Goal: Task Accomplishment & Management: Use online tool/utility

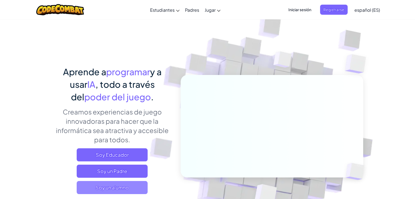
click at [128, 183] on span "Soy un alumno" at bounding box center [112, 187] width 71 height 13
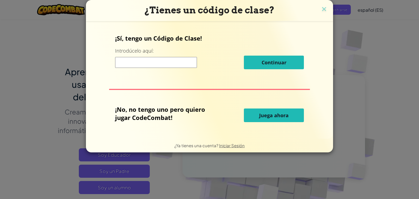
click at [156, 62] on input at bounding box center [156, 62] width 82 height 11
click at [276, 116] on span "Juega ahora" at bounding box center [273, 115] width 29 height 7
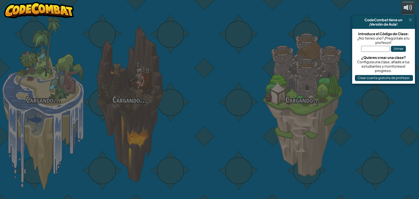
select select "es-ES"
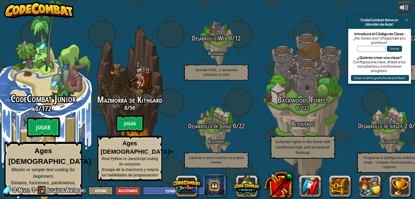
click at [39, 69] on div "CodeCombat Junior 0 / 172 Jugar Ages [DEMOGRAPHIC_DATA] Blocks or simple text c…" at bounding box center [43, 103] width 104 height 207
select select "es-ES"
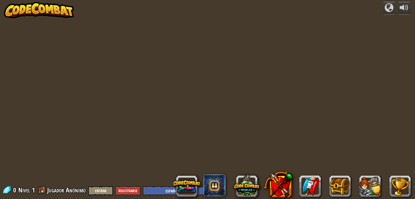
select select "es-ES"
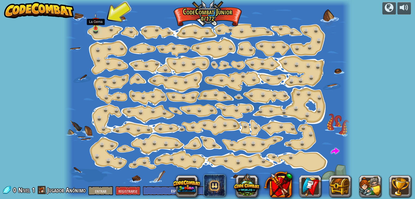
click at [96, 25] on img at bounding box center [95, 21] width 7 height 16
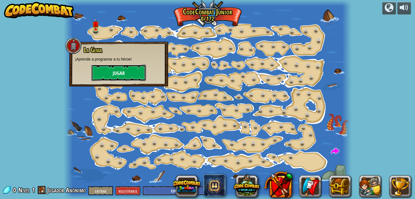
click at [114, 74] on font "Jugar" at bounding box center [119, 73] width 12 height 7
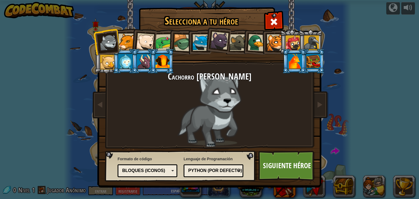
click at [143, 44] on div at bounding box center [145, 42] width 18 height 18
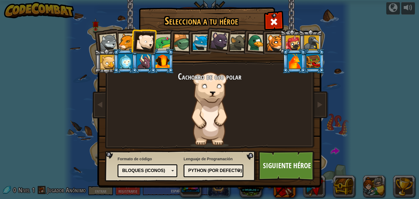
click at [158, 42] on div at bounding box center [163, 42] width 17 height 17
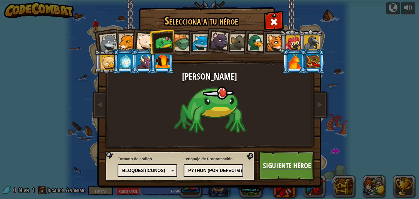
click at [270, 167] on font "Siguiente héroe" at bounding box center [287, 166] width 48 height 10
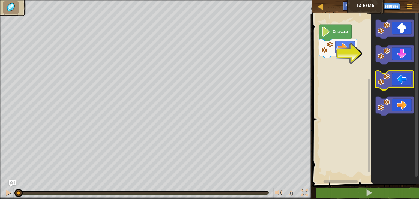
click at [406, 83] on icon "Espacio de trabajo de Blockly" at bounding box center [394, 80] width 38 height 19
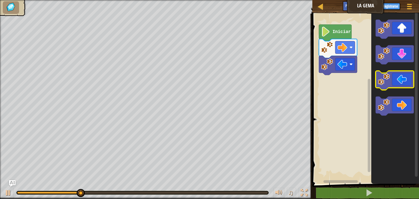
click at [406, 83] on icon "Espacio de trabajo de Blockly" at bounding box center [394, 80] width 38 height 19
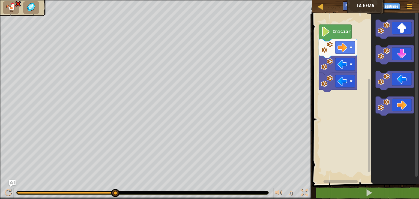
click at [286, 193] on div "♫" at bounding box center [289, 193] width 39 height 11
click at [290, 193] on font "♫" at bounding box center [290, 193] width 5 height 8
click at [332, 34] on text "Iniciar" at bounding box center [341, 31] width 18 height 5
click at [5, 191] on div at bounding box center [8, 192] width 7 height 7
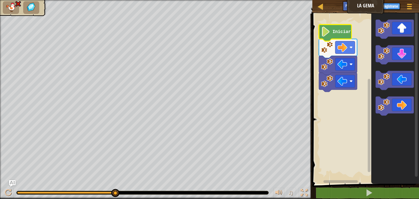
click at [333, 34] on text "Iniciar" at bounding box center [341, 31] width 18 height 5
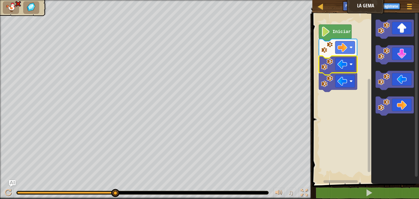
click at [324, 69] on image "Espacio de trabajo de Blockly" at bounding box center [327, 64] width 12 height 12
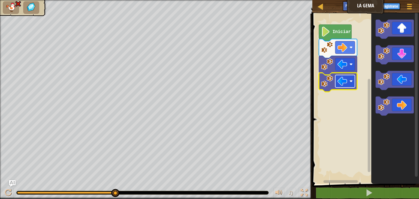
click at [348, 83] on rect "Espacio de trabajo de Blockly" at bounding box center [345, 81] width 20 height 13
click at [349, 78] on rect "Espacio de trabajo de Blockly" at bounding box center [345, 81] width 20 height 13
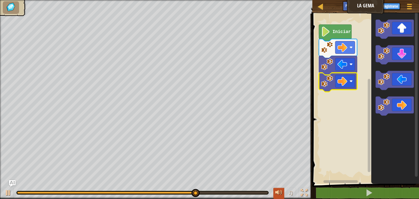
click at [279, 191] on div at bounding box center [278, 192] width 7 height 7
drag, startPoint x: 279, startPoint y: 190, endPoint x: 361, endPoint y: 106, distance: 117.6
click at [361, 106] on div "Mapa La Gema Menú del [DEMOGRAPHIC_DATA] Registrarse [DEMOGRAPHIC_DATA]le a la …" at bounding box center [209, 99] width 419 height 199
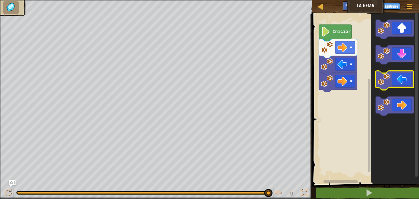
click at [396, 84] on icon "Espacio de trabajo de Blockly" at bounding box center [394, 80] width 38 height 19
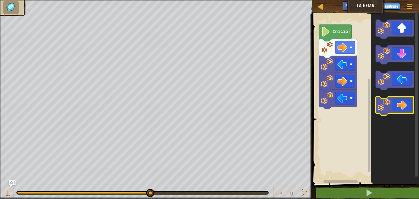
click at [405, 101] on icon "Espacio de trabajo de Blockly" at bounding box center [394, 105] width 38 height 19
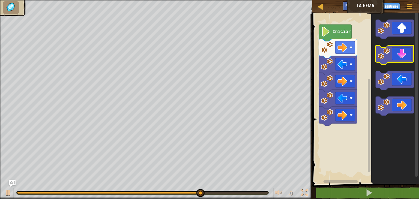
click at [398, 52] on icon "Espacio de trabajo de Blockly" at bounding box center [394, 54] width 38 height 19
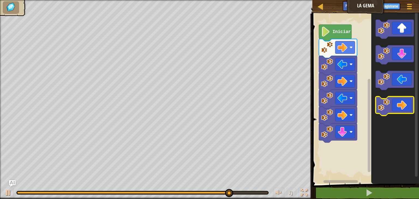
click at [404, 103] on icon "Espacio de trabajo de Blockly" at bounding box center [394, 105] width 38 height 19
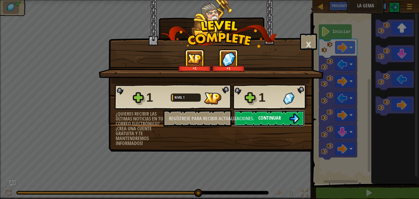
click at [284, 115] on button "Continuar" at bounding box center [269, 118] width 70 height 16
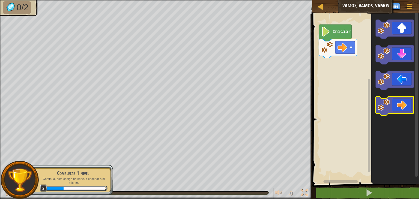
click at [407, 104] on icon "Espacio de trabajo de Blockly" at bounding box center [394, 105] width 38 height 19
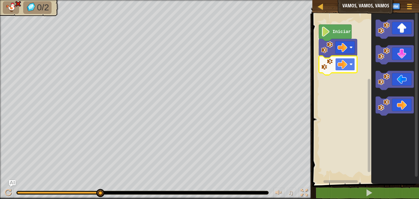
click at [347, 62] on rect "Espacio de trabajo de Blockly" at bounding box center [345, 64] width 20 height 13
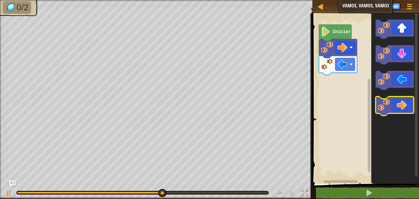
click at [391, 107] on icon "Espacio de trabajo de Blockly" at bounding box center [394, 105] width 38 height 19
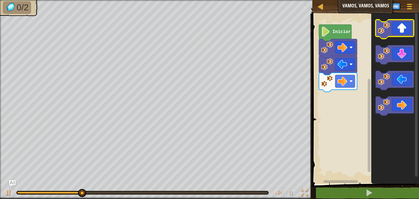
click at [401, 36] on icon "Espacio de trabajo de Blockly" at bounding box center [394, 29] width 38 height 19
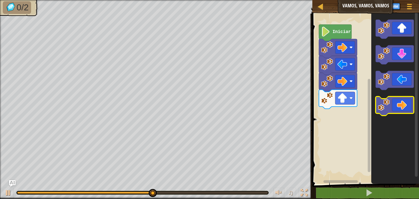
click at [399, 105] on icon "Espacio de trabajo de Blockly" at bounding box center [394, 105] width 38 height 19
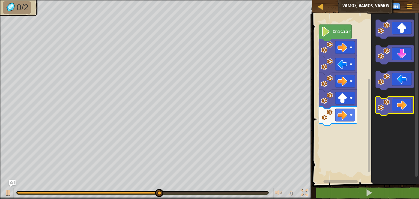
click at [399, 105] on icon "Espacio de trabajo de Blockly" at bounding box center [394, 105] width 38 height 19
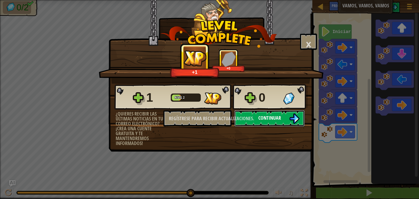
click at [287, 122] on button "Continuar" at bounding box center [269, 118] width 70 height 16
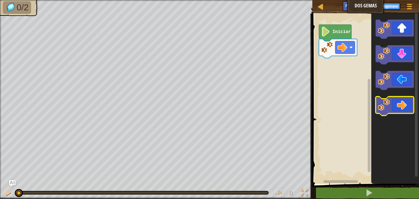
click at [412, 102] on icon "Espacio de trabajo de Blockly" at bounding box center [394, 105] width 38 height 19
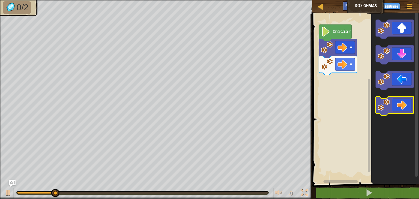
click at [412, 102] on icon "Espacio de trabajo de Blockly" at bounding box center [394, 105] width 38 height 19
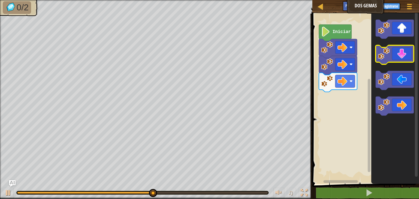
click at [407, 63] on rect "Espacio de trabajo de Blockly" at bounding box center [394, 54] width 38 height 19
click at [406, 53] on icon "Espacio de trabajo de Blockly" at bounding box center [394, 54] width 38 height 19
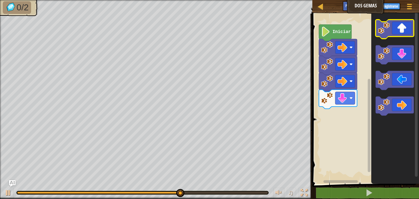
click at [403, 35] on icon "Espacio de trabajo de Blockly" at bounding box center [394, 29] width 38 height 19
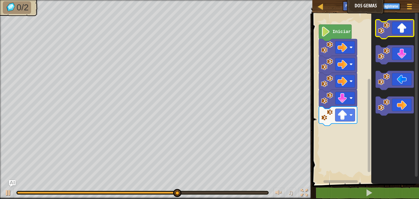
click at [403, 35] on icon "Espacio de trabajo de Blockly" at bounding box center [394, 29] width 38 height 19
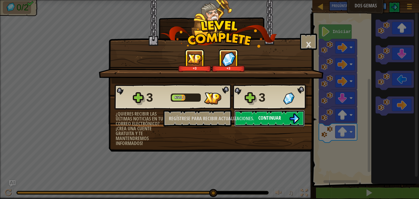
click at [293, 116] on img at bounding box center [294, 118] width 10 height 10
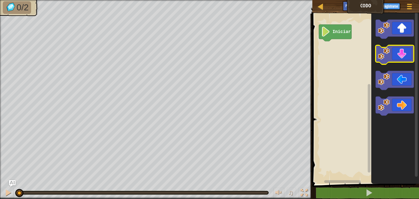
click at [388, 50] on image "Espacio de trabajo de Blockly" at bounding box center [383, 54] width 12 height 12
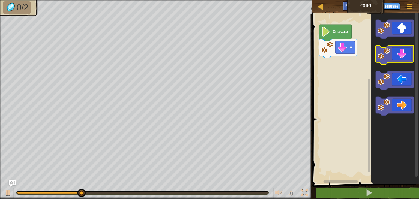
click at [388, 50] on image "Espacio de trabajo de Blockly" at bounding box center [383, 54] width 12 height 12
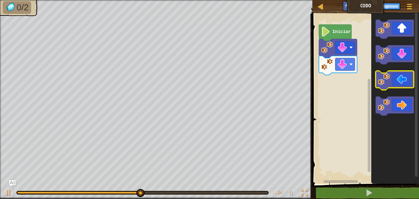
click at [392, 77] on icon "Espacio de trabajo de Blockly" at bounding box center [394, 80] width 38 height 19
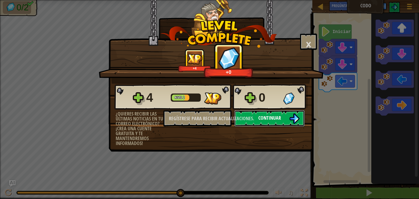
click at [274, 114] on button "Continuar" at bounding box center [269, 118] width 70 height 16
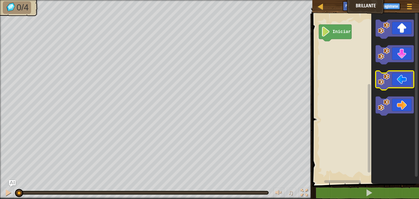
click at [405, 79] on icon "Espacio de trabajo de Blockly" at bounding box center [394, 80] width 38 height 19
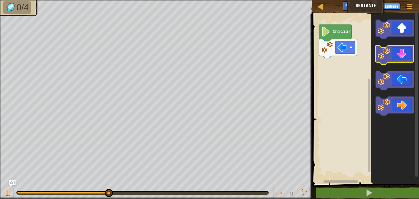
click at [405, 59] on icon "Espacio de trabajo de Blockly" at bounding box center [394, 54] width 38 height 19
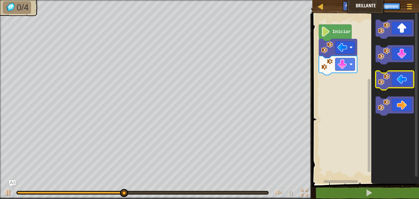
click at [401, 80] on icon "Espacio de trabajo de Blockly" at bounding box center [394, 80] width 38 height 19
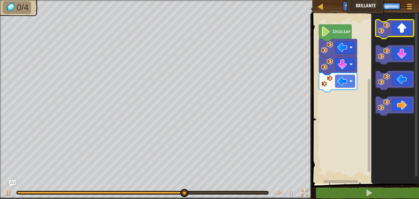
click at [401, 33] on icon "Espacio de trabajo de Blockly" at bounding box center [394, 29] width 38 height 19
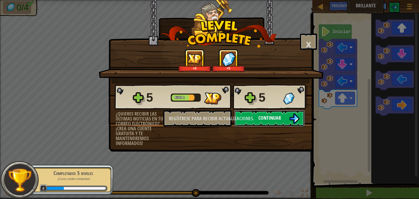
click at [286, 120] on button "Continuar" at bounding box center [269, 118] width 70 height 16
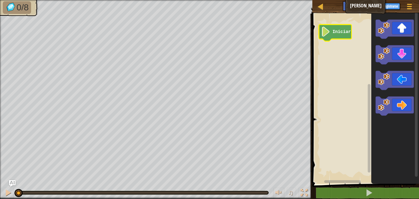
click at [333, 29] on text "Iniciar" at bounding box center [341, 31] width 18 height 5
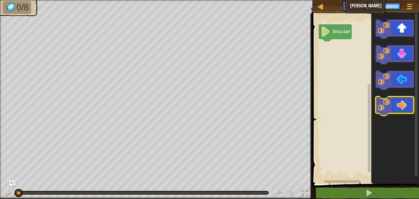
click at [395, 99] on icon "Espacio de trabajo de Blockly" at bounding box center [394, 105] width 38 height 19
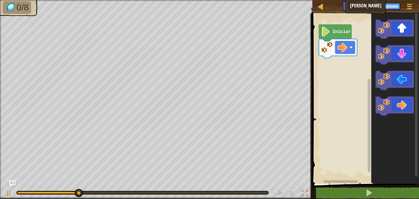
click at [403, 41] on icon "Espacio de trabajo de Blockly" at bounding box center [395, 97] width 48 height 173
click at [403, 33] on icon "Espacio de trabajo de Blockly" at bounding box center [394, 29] width 38 height 19
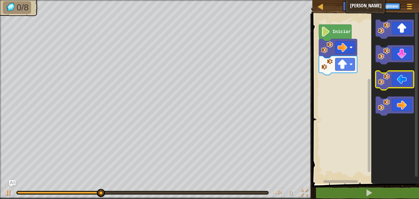
click at [395, 80] on icon "Espacio de trabajo de Blockly" at bounding box center [394, 80] width 38 height 19
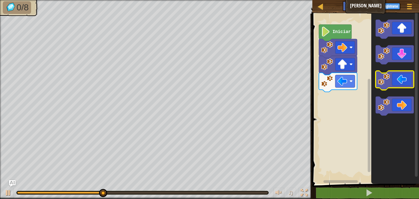
click at [395, 80] on icon "Espacio de trabajo de Blockly" at bounding box center [394, 80] width 38 height 19
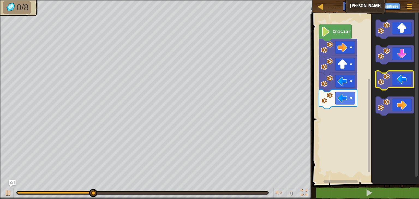
click at [395, 80] on icon "Espacio de trabajo de Blockly" at bounding box center [394, 80] width 38 height 19
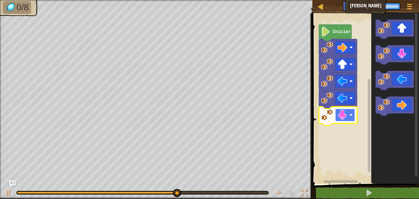
click at [345, 121] on rect "Espacio de trabajo de Blockly" at bounding box center [345, 115] width 20 height 13
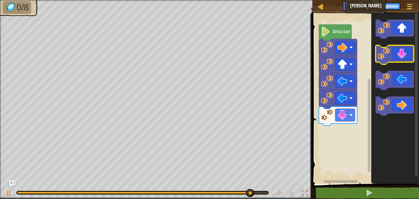
click at [407, 61] on icon "Espacio de trabajo de Blockly" at bounding box center [394, 54] width 38 height 19
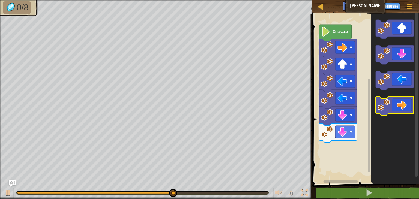
click at [403, 99] on icon "Espacio de trabajo de Blockly" at bounding box center [394, 105] width 38 height 19
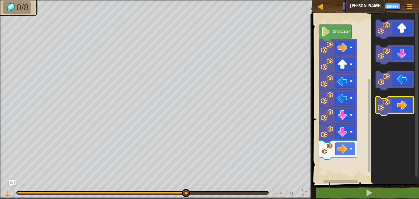
click at [403, 99] on icon "Espacio de trabajo de Blockly" at bounding box center [394, 105] width 38 height 19
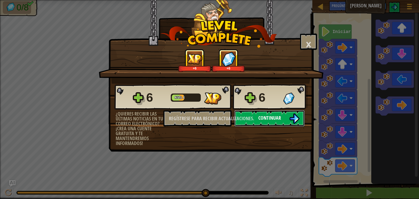
click at [270, 114] on font "Continuar" at bounding box center [269, 117] width 23 height 7
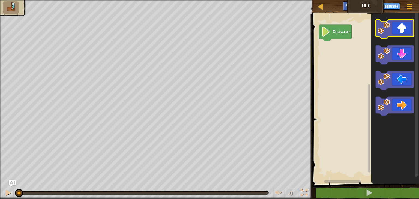
click at [400, 31] on icon "Espacio de trabajo de Blockly" at bounding box center [394, 29] width 38 height 19
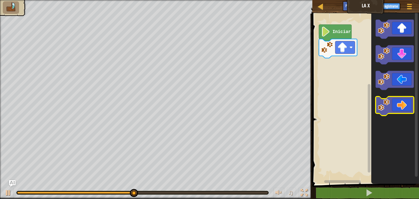
click at [396, 99] on icon "Espacio de trabajo de Blockly" at bounding box center [394, 105] width 38 height 19
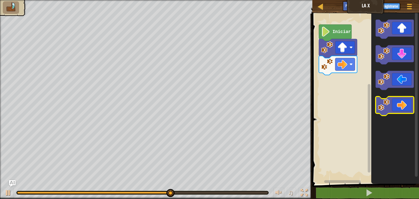
click at [396, 99] on icon "Espacio de trabajo de Blockly" at bounding box center [394, 105] width 38 height 19
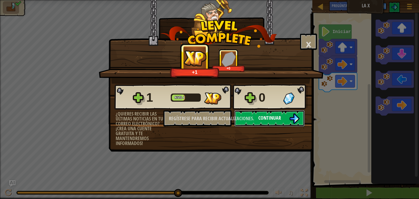
click at [255, 116] on button "Continuar" at bounding box center [269, 118] width 70 height 16
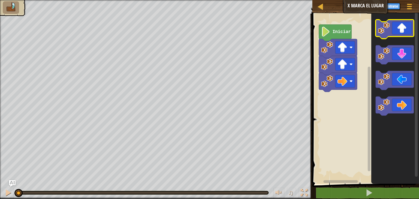
click at [400, 28] on icon "Espacio de trabajo de Blockly" at bounding box center [394, 29] width 38 height 19
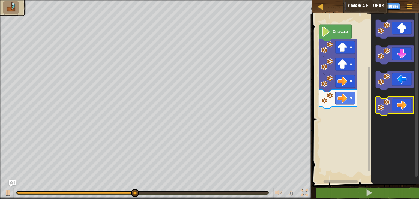
click at [389, 106] on icon "Espacio de trabajo de Blockly" at bounding box center [394, 105] width 38 height 19
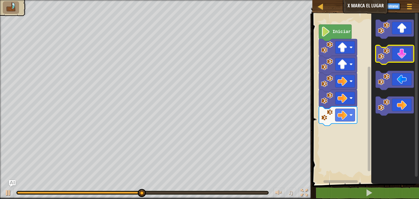
click at [396, 55] on icon "Espacio de trabajo de Blockly" at bounding box center [394, 54] width 38 height 19
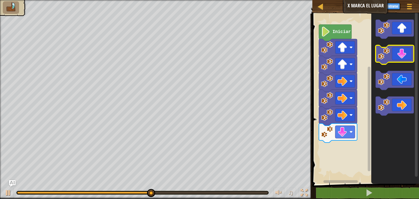
click at [396, 55] on icon "Espacio de trabajo de Blockly" at bounding box center [394, 54] width 38 height 19
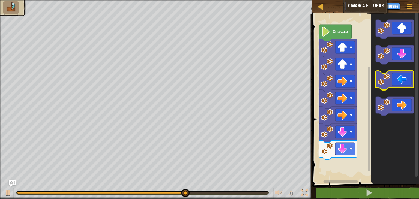
click at [394, 77] on icon "Espacio de trabajo de Blockly" at bounding box center [394, 80] width 38 height 19
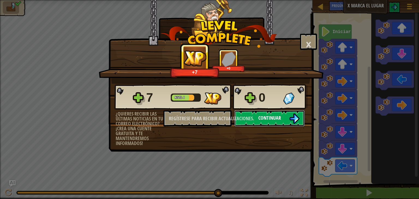
click at [267, 115] on font "Continuar" at bounding box center [269, 117] width 23 height 7
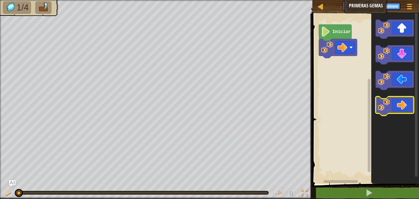
click at [384, 106] on image "Espacio de trabajo de Blockly" at bounding box center [383, 105] width 12 height 12
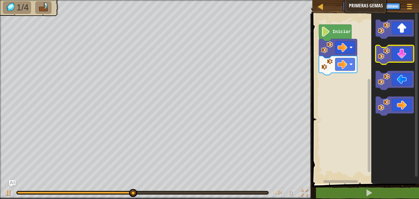
click at [397, 58] on icon "Espacio de trabajo de Blockly" at bounding box center [394, 54] width 38 height 19
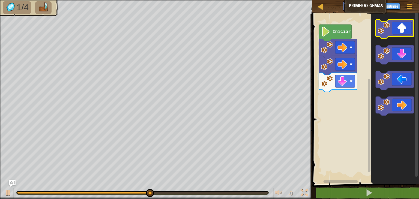
click at [400, 33] on icon "Espacio de trabajo de Blockly" at bounding box center [394, 29] width 38 height 19
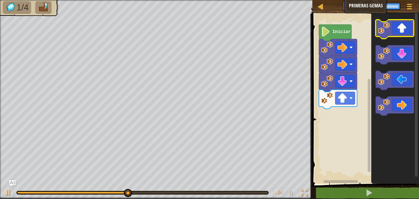
click at [400, 33] on icon "Espacio de trabajo de Blockly" at bounding box center [394, 29] width 38 height 19
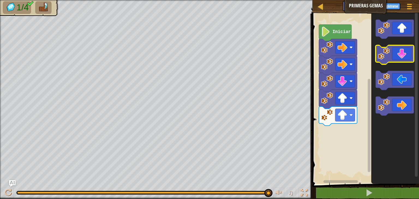
click at [399, 60] on icon "Espacio de trabajo de Blockly" at bounding box center [394, 54] width 38 height 19
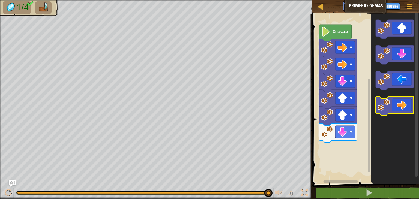
click at [403, 107] on icon "Espacio de trabajo de Blockly" at bounding box center [394, 105] width 38 height 19
